Goal: Information Seeking & Learning: Learn about a topic

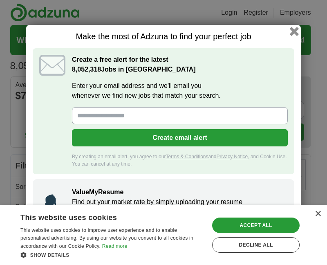
click at [294, 28] on button "button" at bounding box center [294, 31] width 9 height 9
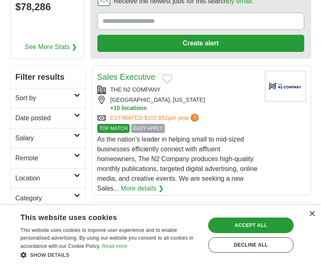
scroll to position [93, 0]
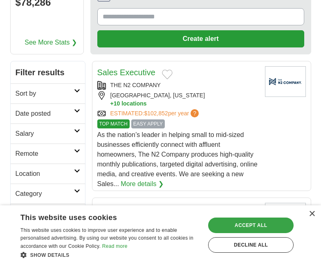
click at [278, 227] on div "Accept all" at bounding box center [250, 226] width 85 height 16
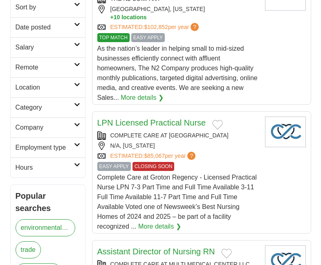
scroll to position [0, 0]
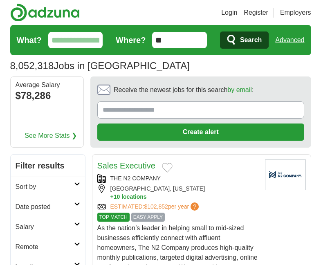
click at [79, 41] on input "What?" at bounding box center [75, 40] width 55 height 16
type input "*******"
click at [220, 31] on button "Search" at bounding box center [244, 39] width 49 height 17
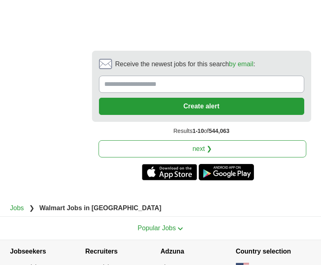
scroll to position [1994, 0]
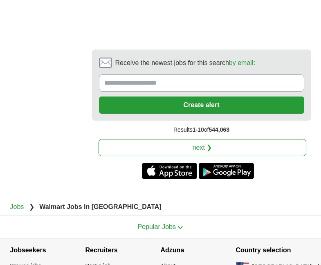
click at [236, 150] on link "next ❯" at bounding box center [203, 147] width 208 height 17
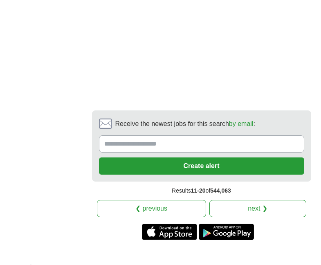
scroll to position [2116, 0]
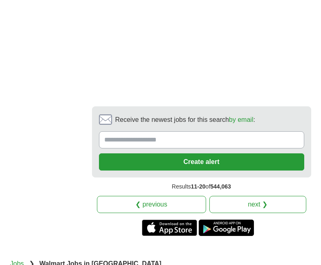
click at [281, 196] on link "next ❯" at bounding box center [257, 204] width 97 height 17
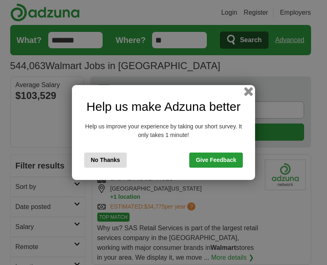
click at [250, 90] on button "button" at bounding box center [248, 91] width 9 height 9
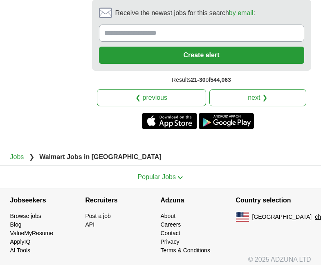
scroll to position [1949, 0]
